Goal: Task Accomplishment & Management: Use online tool/utility

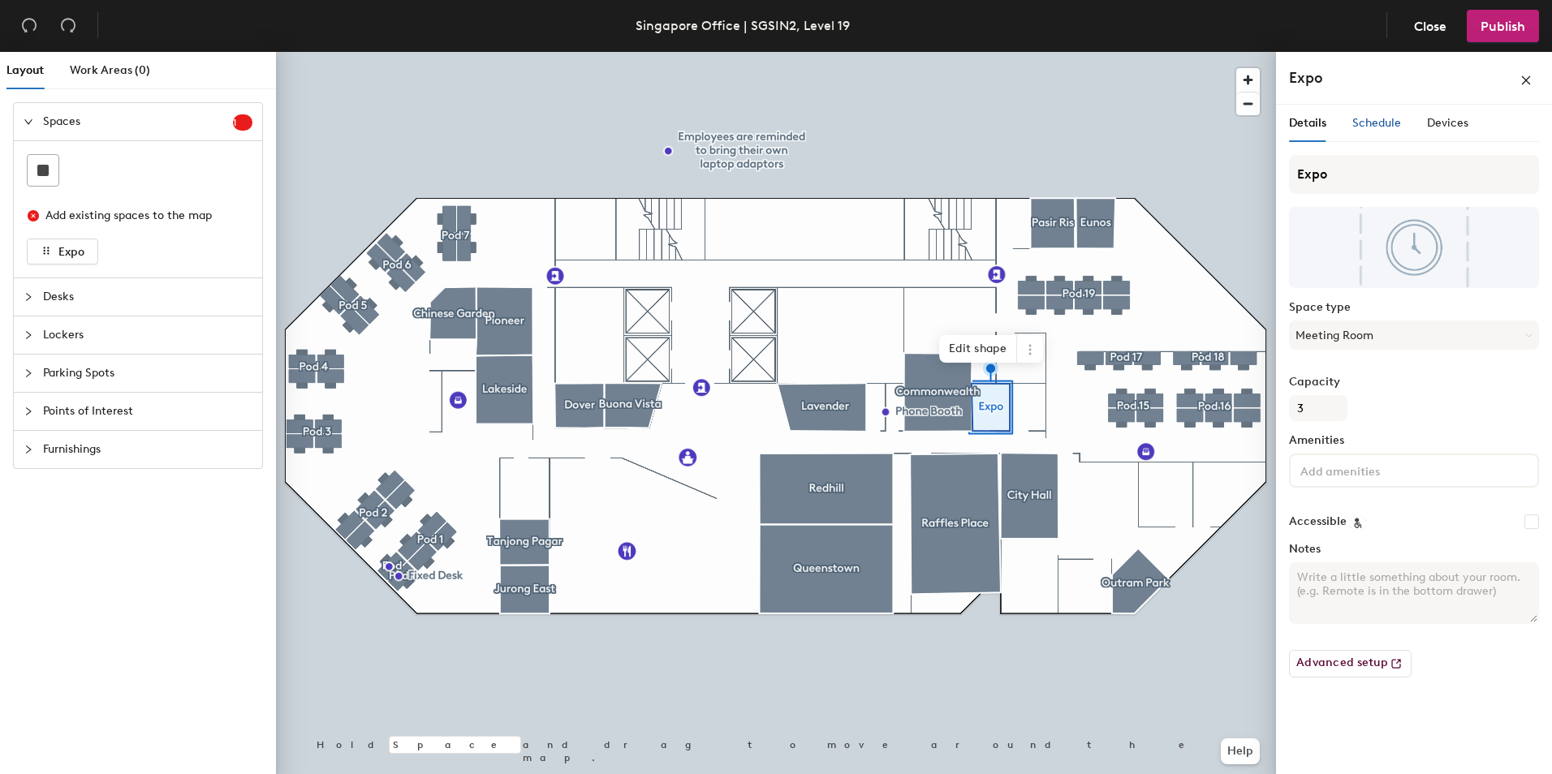
click at [1368, 121] on span "Schedule" at bounding box center [1376, 123] width 49 height 14
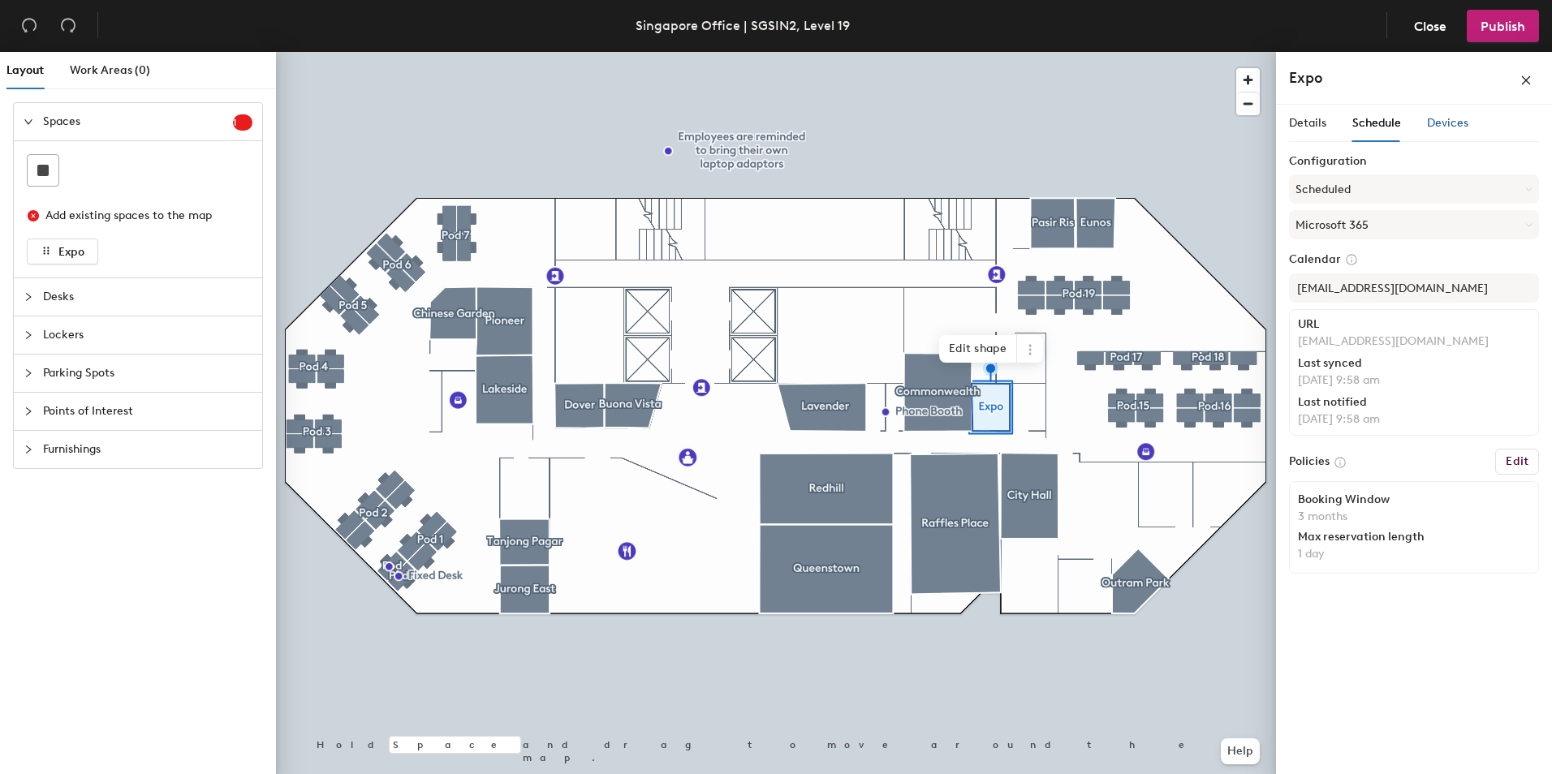
click at [1433, 123] on span "Devices" at bounding box center [1447, 123] width 41 height 14
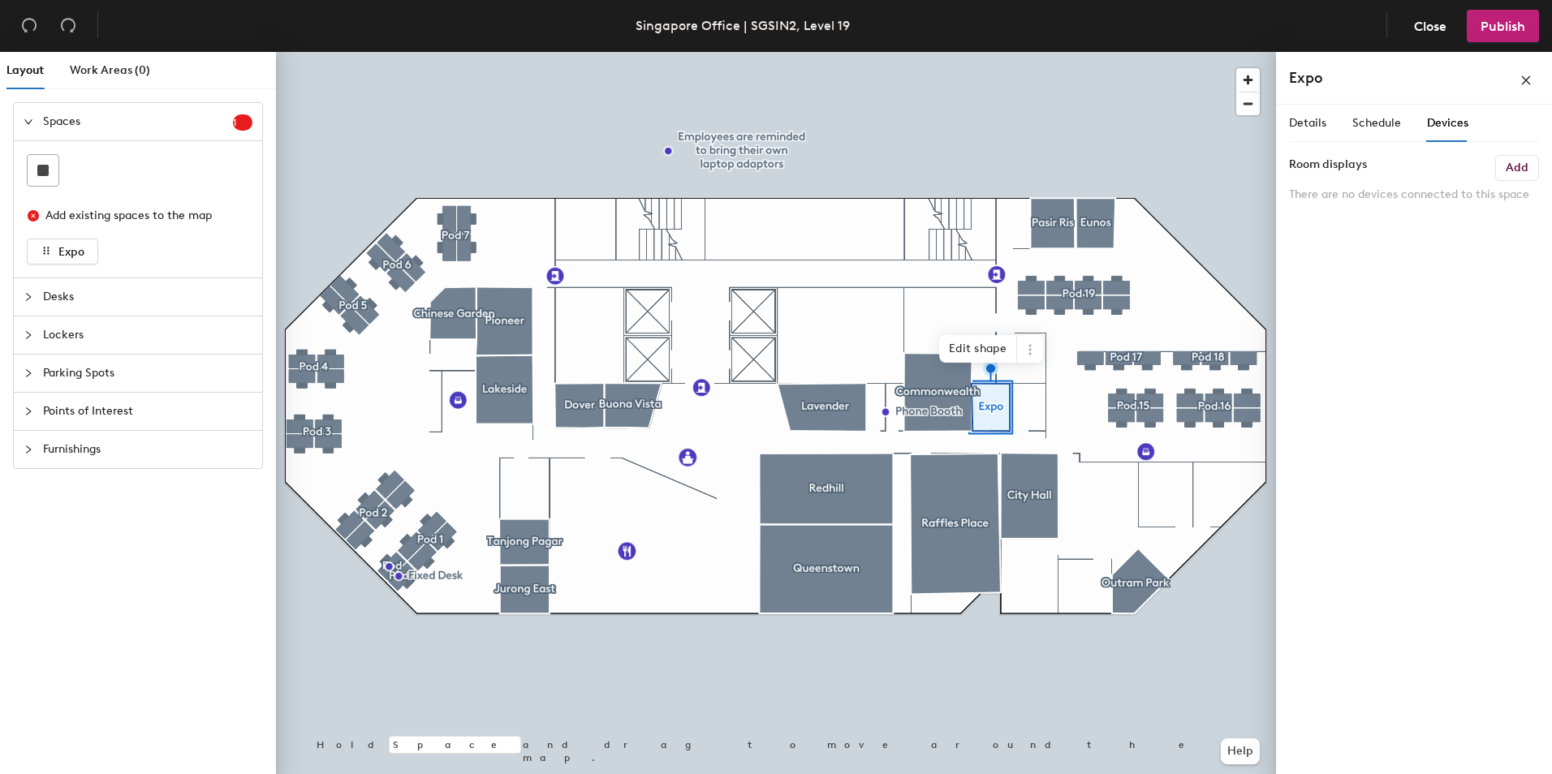
click at [1513, 166] on h6 "Add" at bounding box center [1517, 168] width 23 height 13
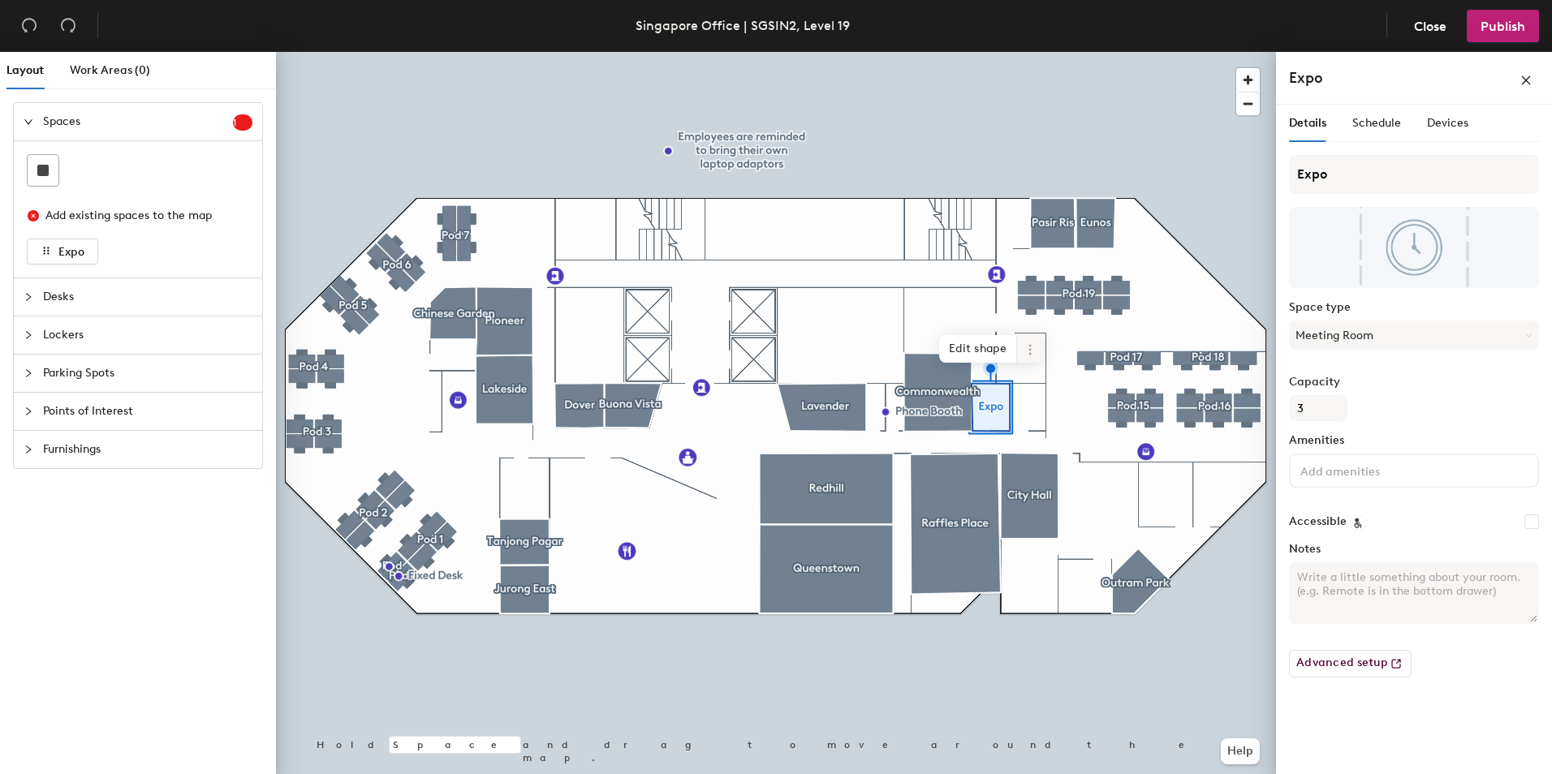
click at [1036, 349] on icon at bounding box center [1030, 349] width 13 height 13
click at [1037, 415] on span "Activate" at bounding box center [1088, 415] width 144 height 28
click at [1222, 52] on div at bounding box center [776, 52] width 1000 height 0
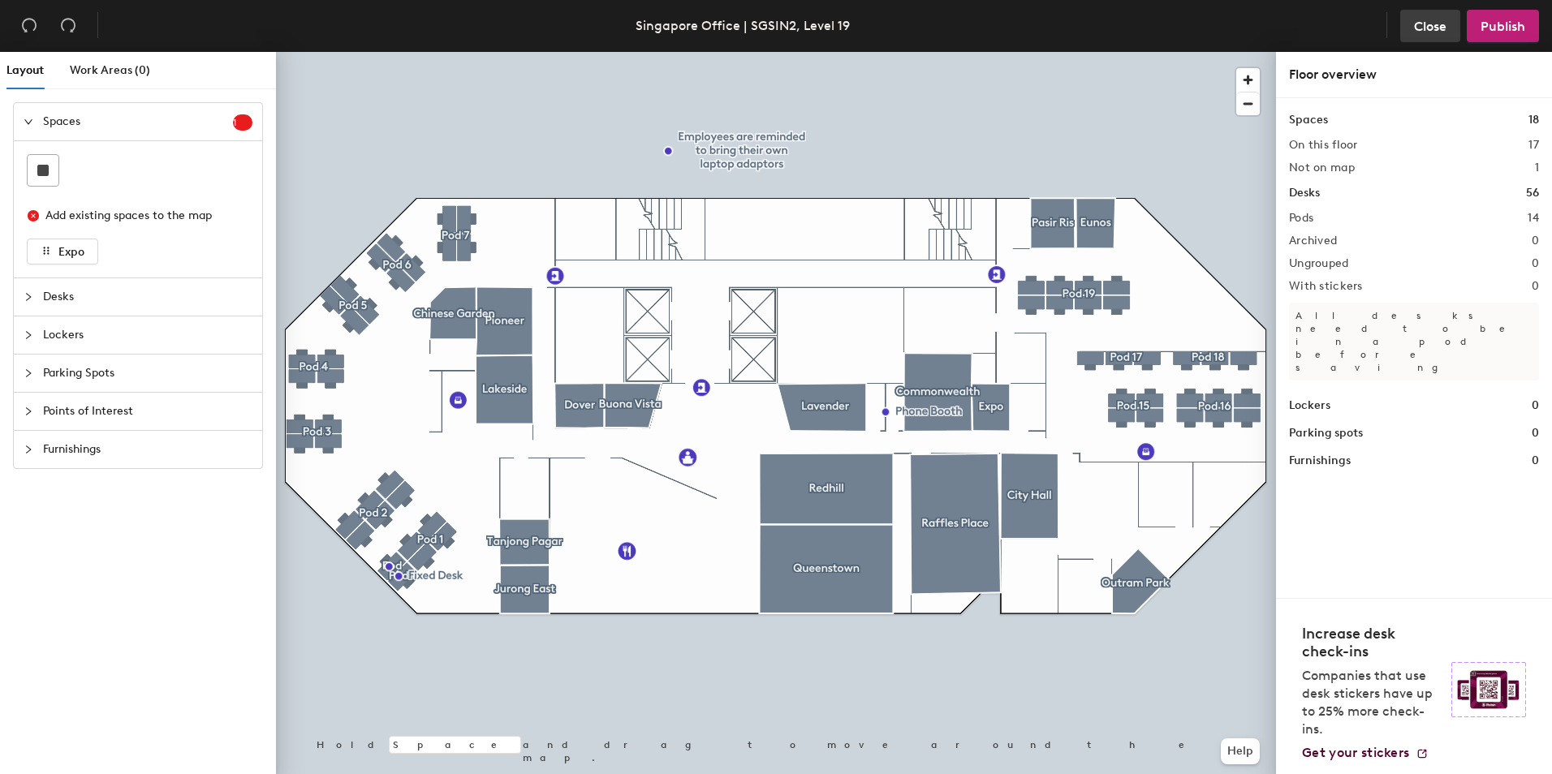
click at [1437, 32] on span "Close" at bounding box center [1430, 26] width 32 height 15
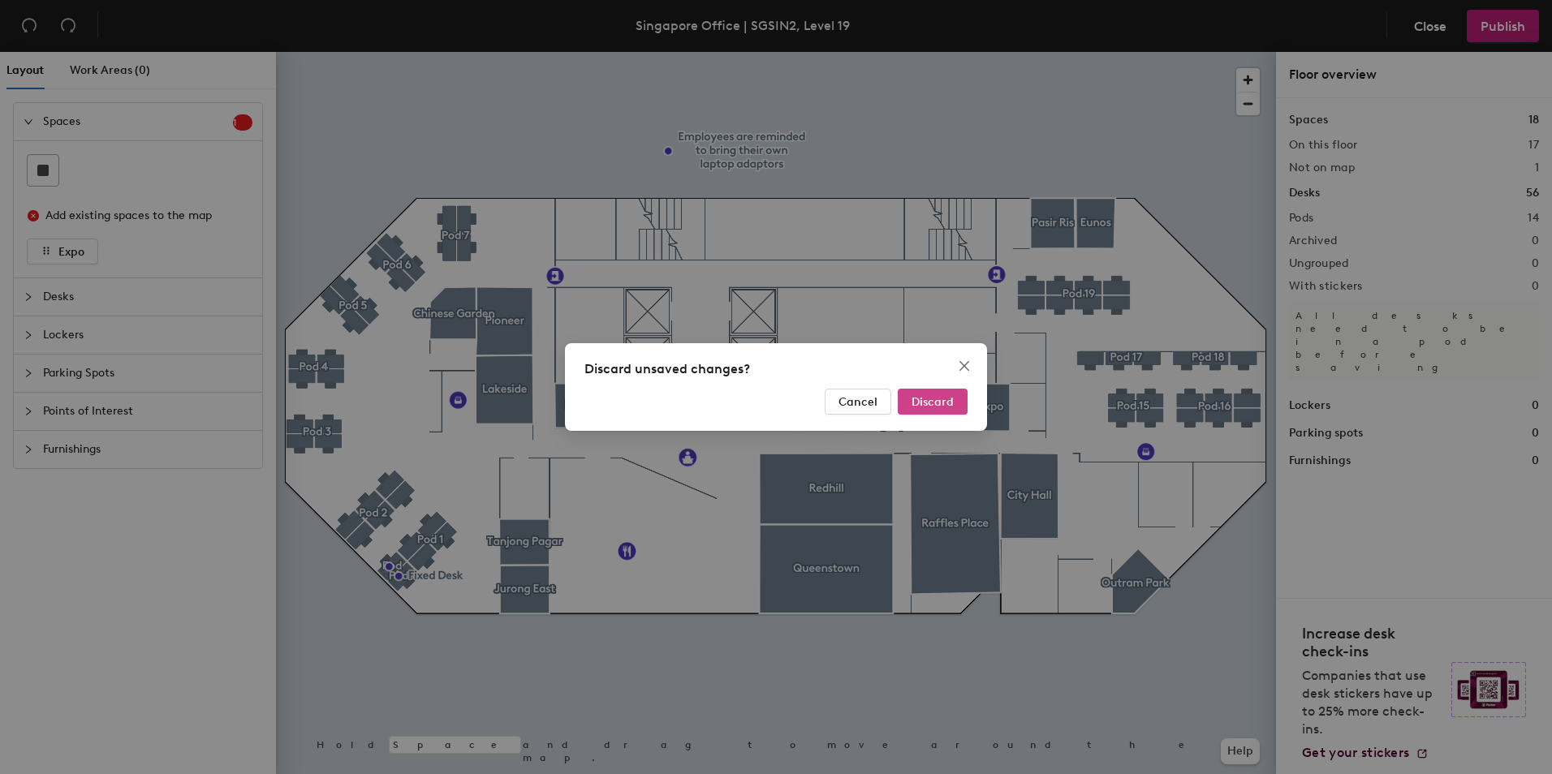
click at [944, 407] on span "Discard" at bounding box center [933, 402] width 42 height 14
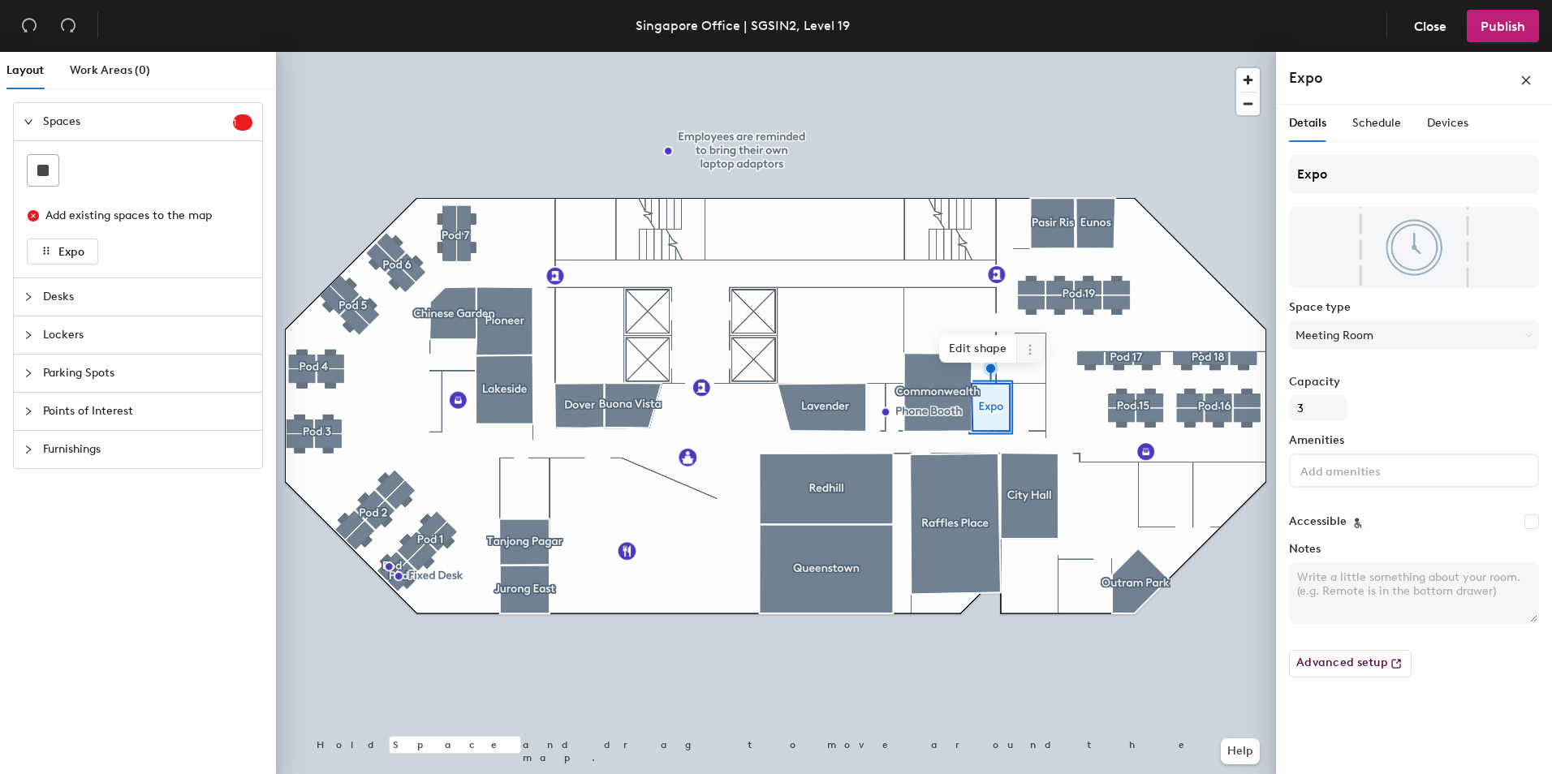
click at [1021, 355] on span at bounding box center [1030, 349] width 26 height 28
click at [1041, 409] on span "Activate" at bounding box center [1088, 415] width 144 height 28
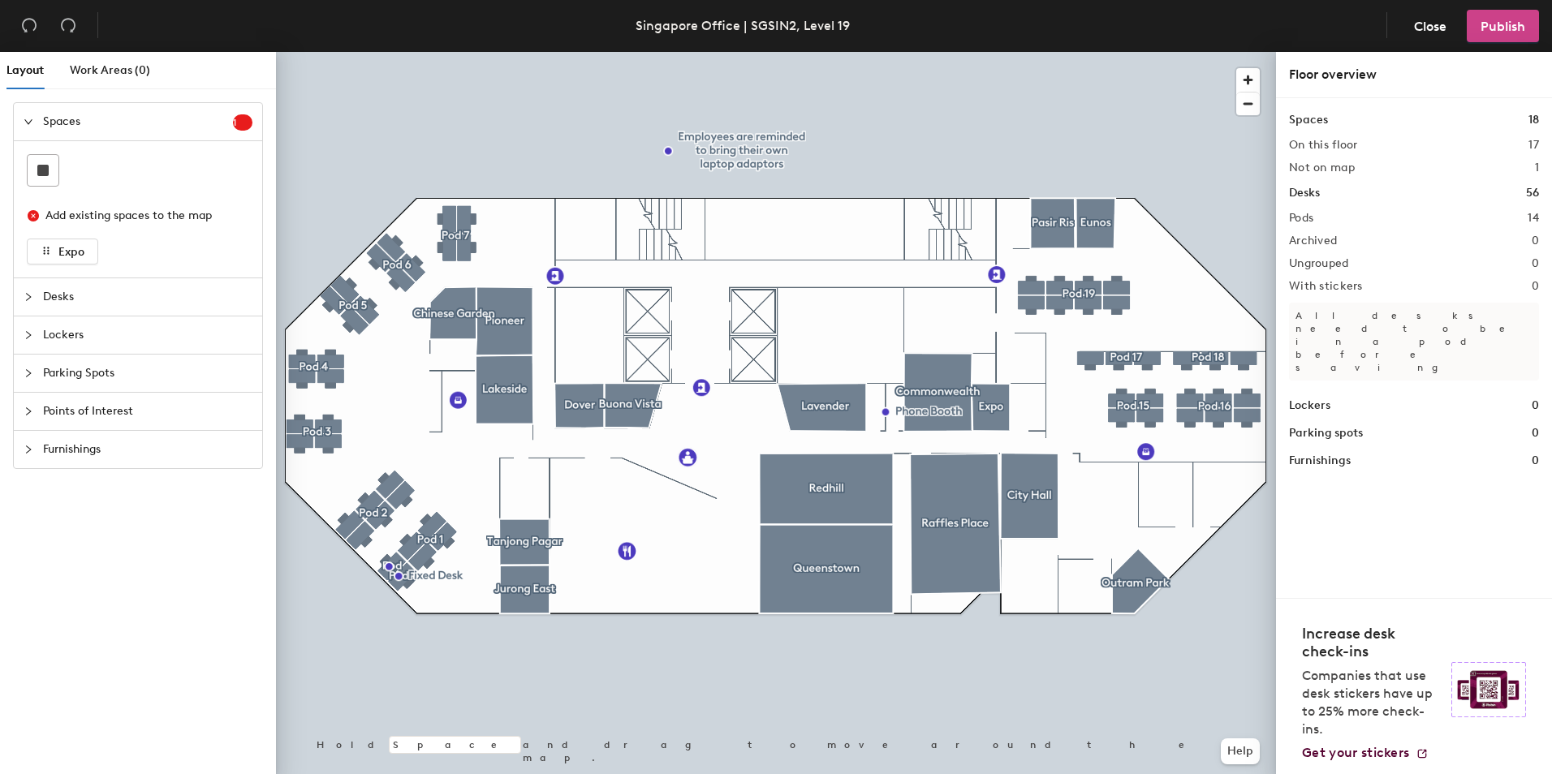
click at [1490, 32] on span "Publish" at bounding box center [1503, 26] width 45 height 15
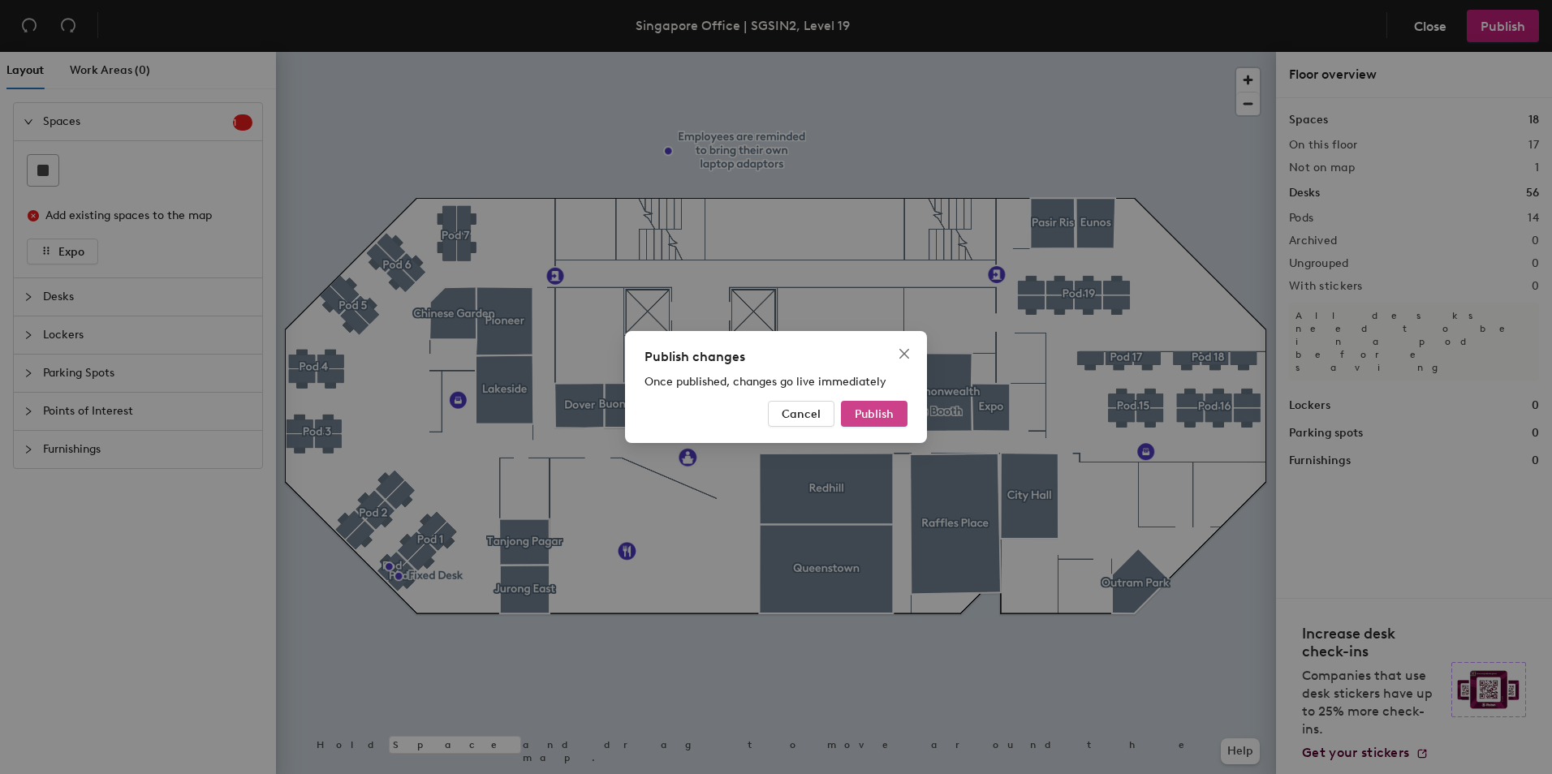
click at [864, 415] on span "Publish" at bounding box center [874, 414] width 39 height 14
